Goal: Information Seeking & Learning: Check status

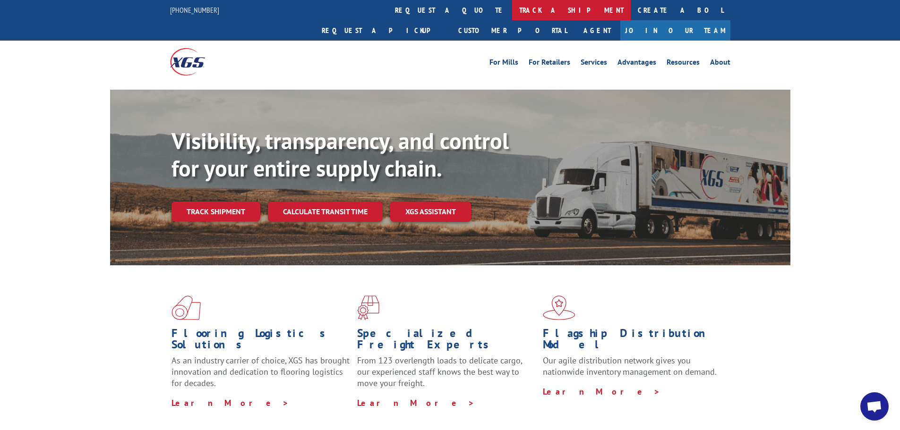
click at [512, 10] on link "track a shipment" at bounding box center [571, 10] width 119 height 20
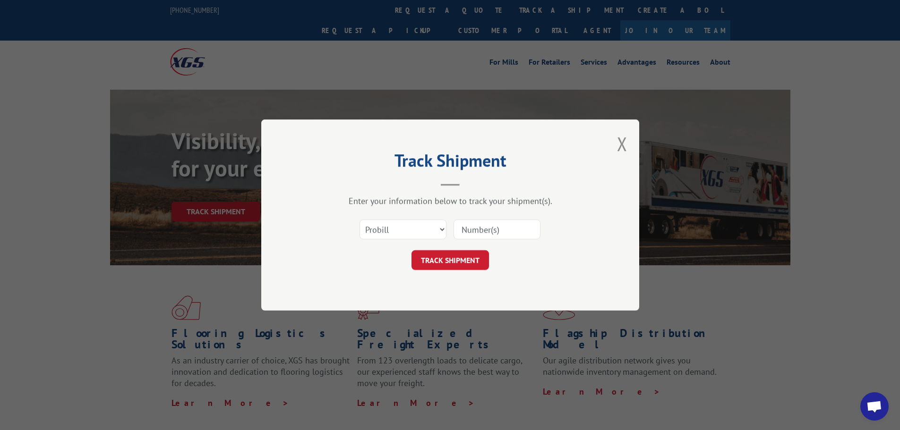
click at [468, 232] on input at bounding box center [497, 230] width 87 height 20
paste input "17602990"
type input "17602990"
click at [460, 260] on button "TRACK SHIPMENT" at bounding box center [450, 260] width 77 height 20
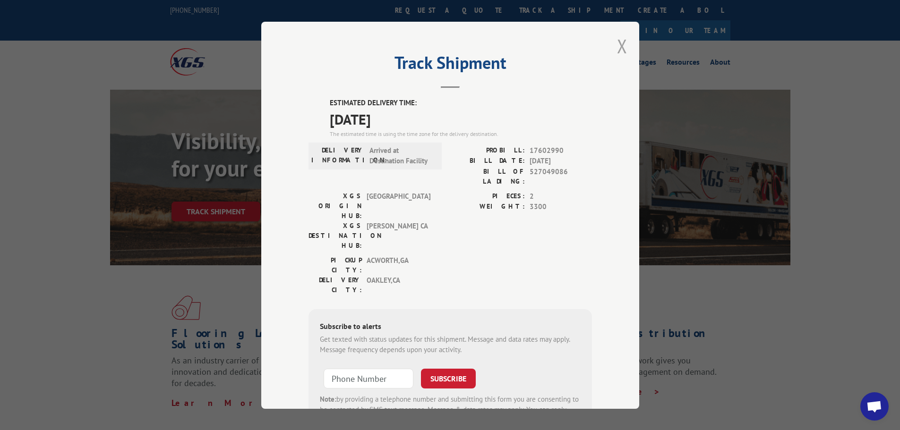
click at [617, 48] on button "Close modal" at bounding box center [622, 46] width 10 height 25
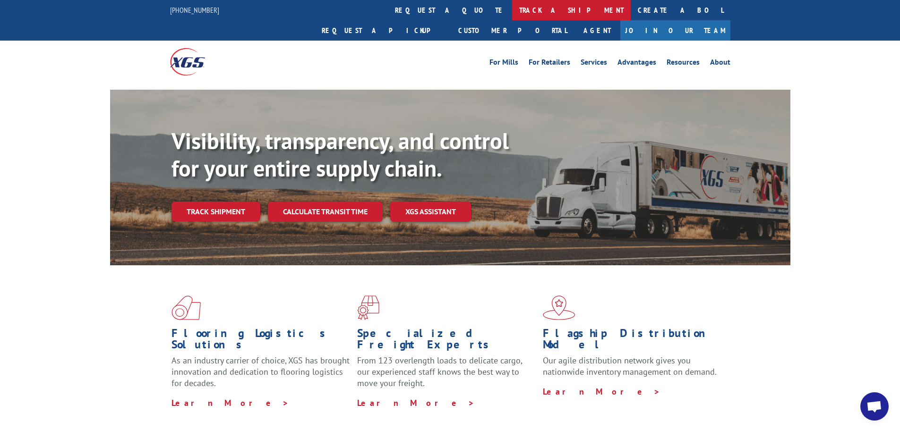
click at [512, 12] on link "track a shipment" at bounding box center [571, 10] width 119 height 20
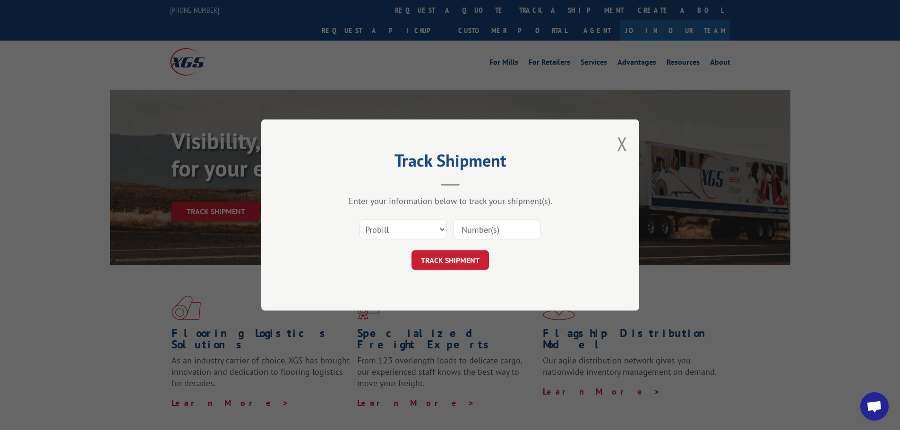
click at [474, 231] on input at bounding box center [497, 230] width 87 height 20
paste input "17591216"
type input "17591216"
click at [471, 260] on button "TRACK SHIPMENT" at bounding box center [450, 260] width 77 height 20
